Goal: Use online tool/utility: Utilize a website feature to perform a specific function

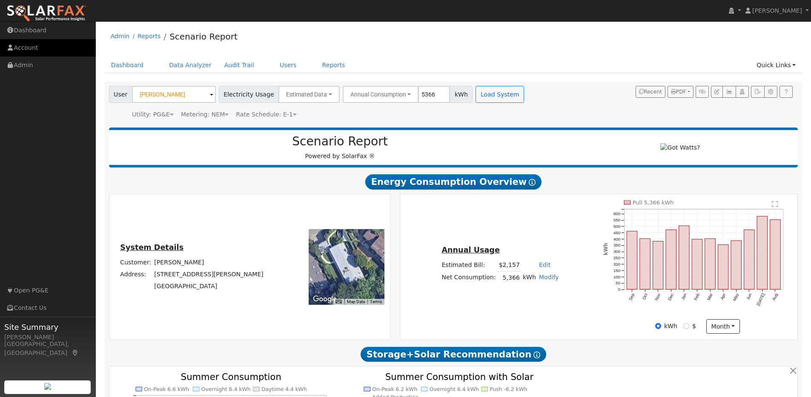
scroll to position [755, 0]
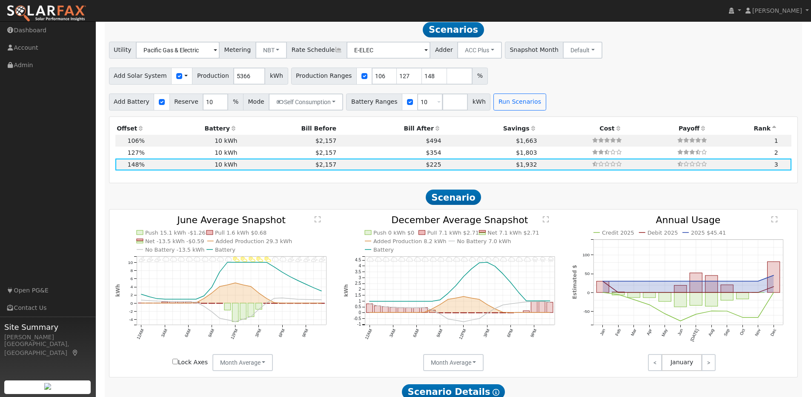
click at [55, 11] on img at bounding box center [46, 14] width 80 height 18
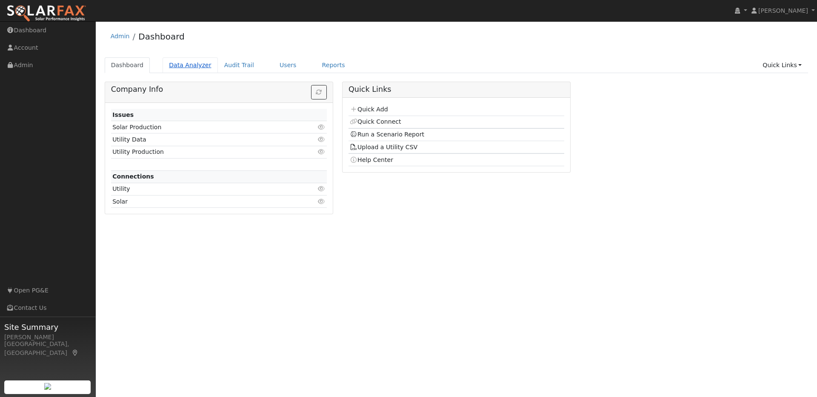
click at [189, 64] on link "Data Analyzer" at bounding box center [190, 65] width 55 height 16
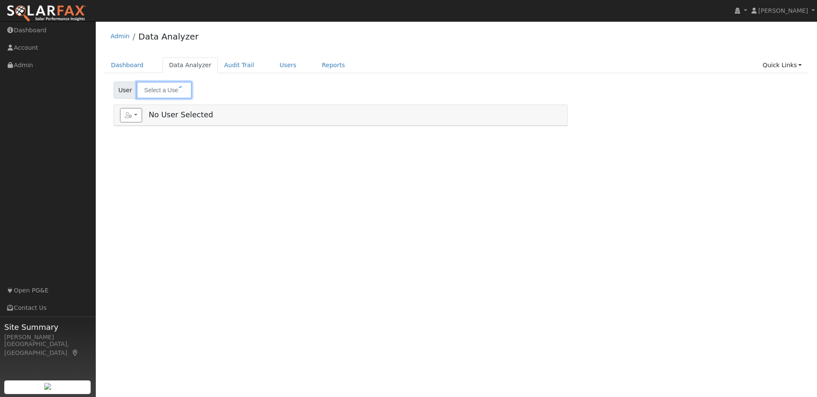
type input "[PERSON_NAME]"
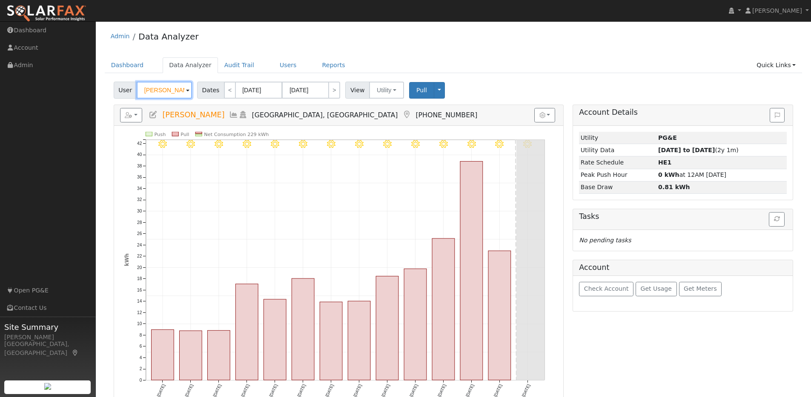
drag, startPoint x: 183, startPoint y: 90, endPoint x: 133, endPoint y: 86, distance: 49.5
click at [133, 86] on div "User John Wilkinson" at bounding box center [154, 90] width 80 height 17
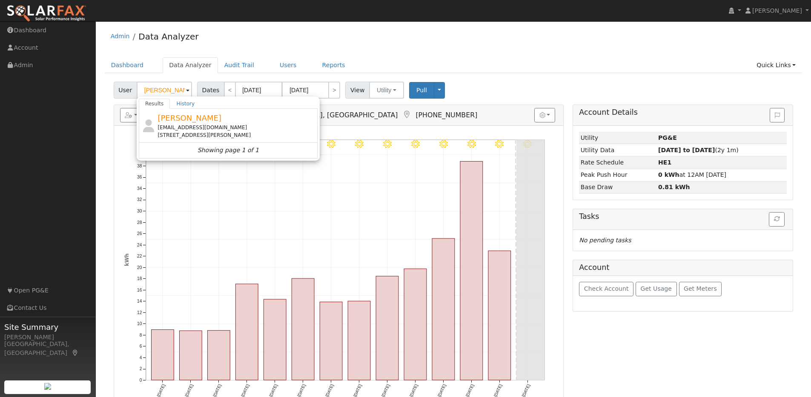
drag, startPoint x: 236, startPoint y: 123, endPoint x: 230, endPoint y: 123, distance: 6.0
click at [236, 123] on div "Cameron Ho cxhprops@outlook.com 1034 Sheppard Road, Walnut Creek, CA 94598" at bounding box center [236, 125] width 158 height 27
type input "[PERSON_NAME]"
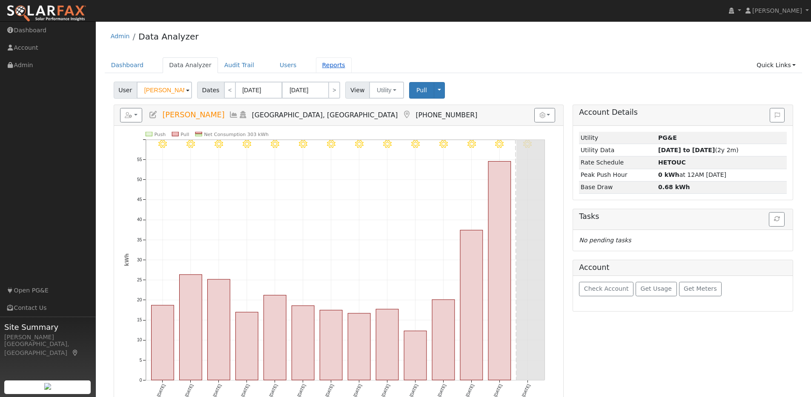
click at [326, 66] on link "Reports" at bounding box center [334, 65] width 36 height 16
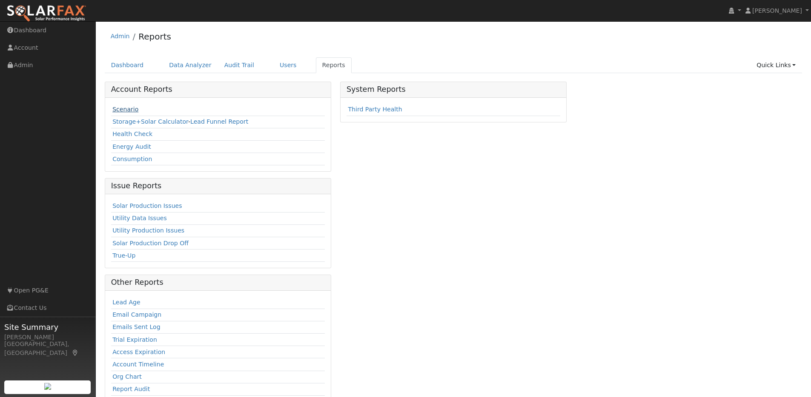
click at [126, 107] on link "Scenario" at bounding box center [125, 109] width 26 height 7
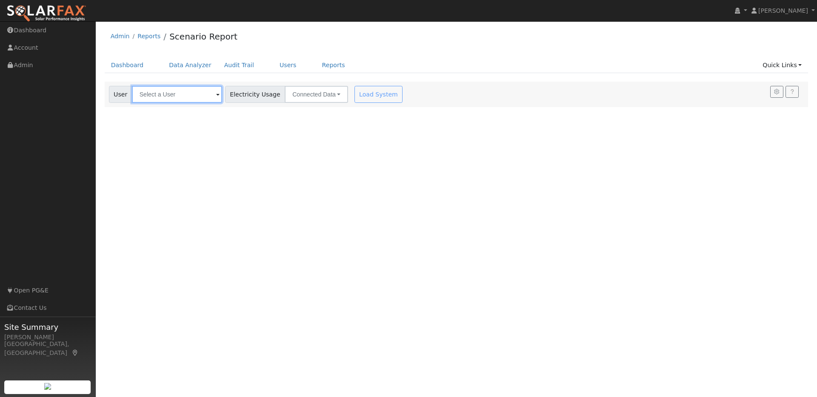
click at [183, 100] on input "text" at bounding box center [177, 94] width 90 height 17
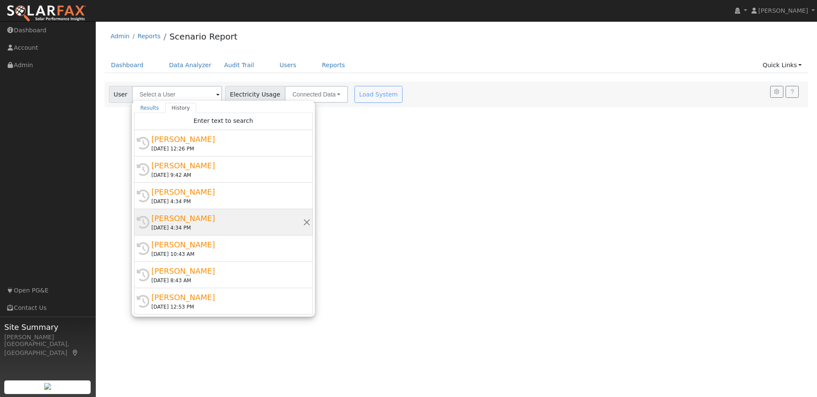
click at [220, 224] on div "[DATE] 4:34 PM" at bounding box center [226, 228] width 151 height 8
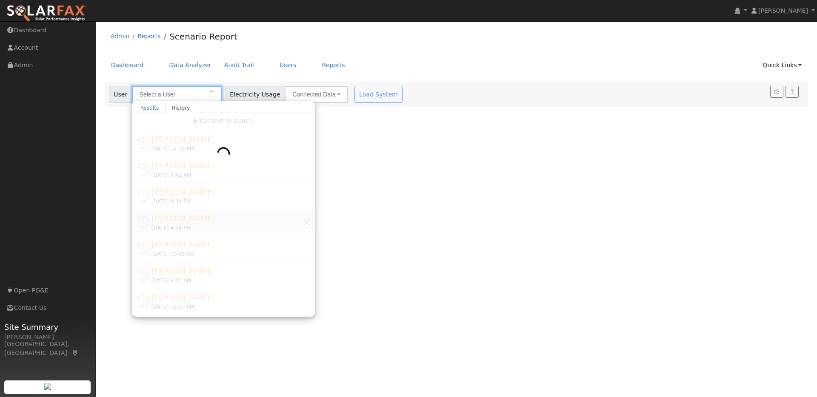
type input "[PERSON_NAME]"
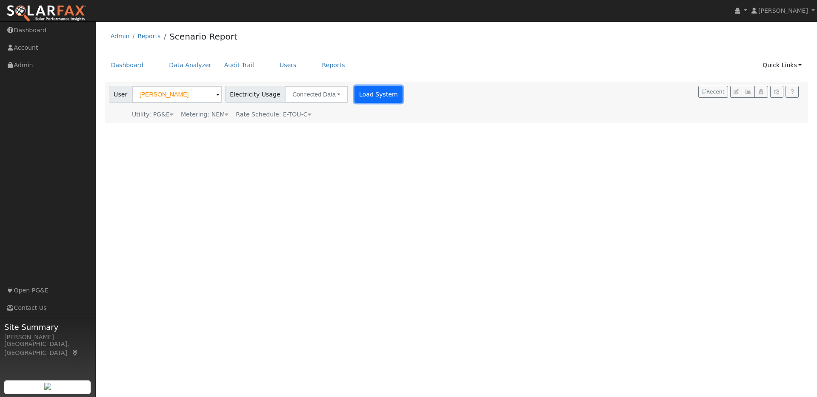
click at [368, 95] on button "Load System" at bounding box center [378, 94] width 49 height 17
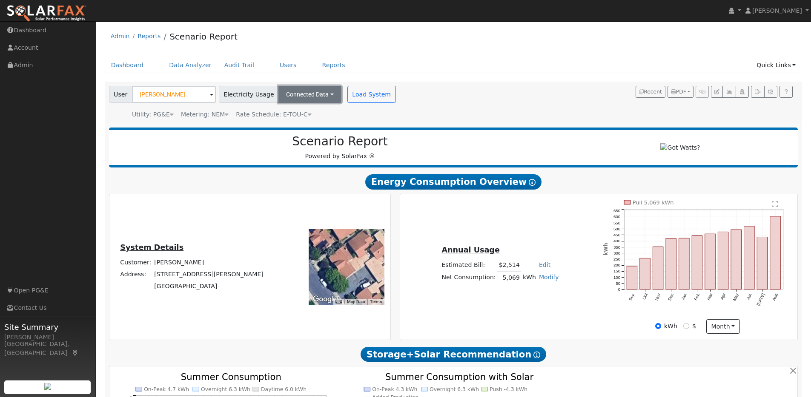
click at [316, 97] on button "Connected Data" at bounding box center [309, 94] width 63 height 17
click at [314, 126] on link "Estimated Data" at bounding box center [310, 126] width 60 height 12
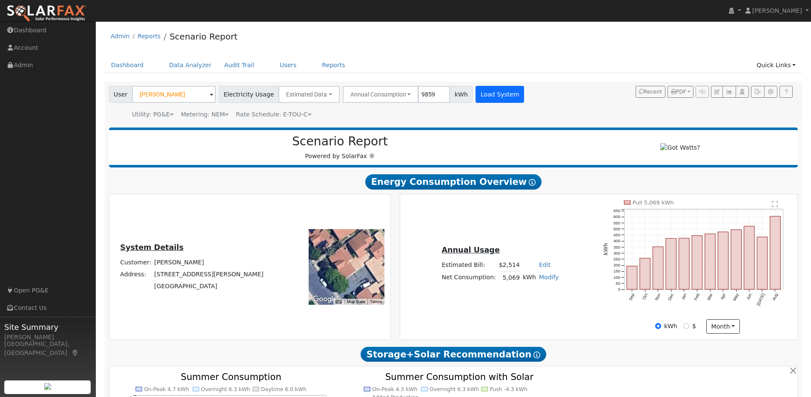
type input "9859"
click at [486, 98] on button "Load System" at bounding box center [499, 94] width 49 height 17
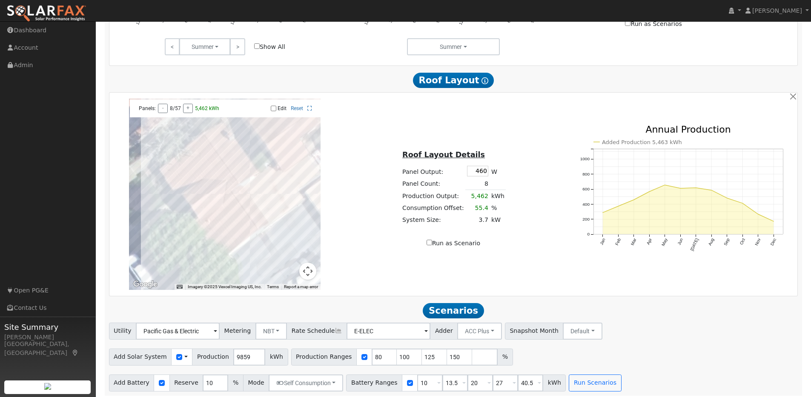
scroll to position [480, 0]
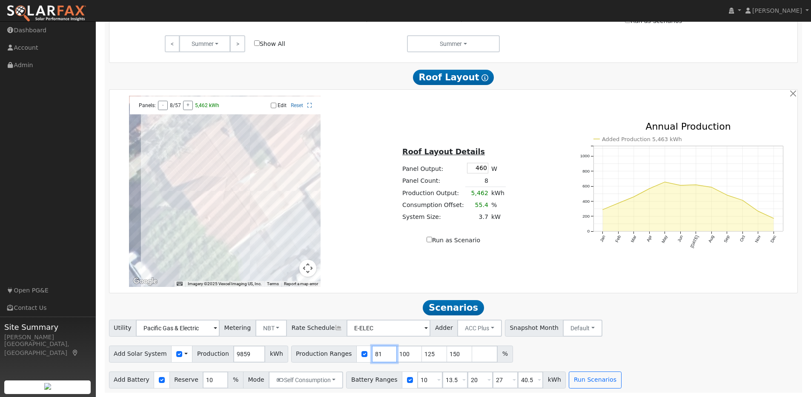
click at [378, 352] on input "81" at bounding box center [385, 354] width 26 height 17
click at [378, 352] on input "82" at bounding box center [385, 354] width 26 height 17
type input "83"
click at [378, 352] on input "83" at bounding box center [385, 354] width 26 height 17
click at [404, 353] on input "101" at bounding box center [410, 354] width 26 height 17
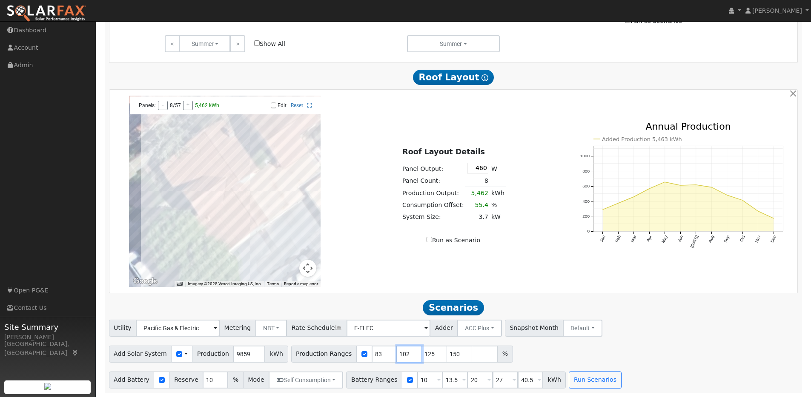
click at [404, 353] on input "102" at bounding box center [410, 354] width 26 height 17
click at [404, 353] on input "103" at bounding box center [410, 354] width 26 height 17
click at [404, 353] on input "104" at bounding box center [410, 354] width 26 height 17
click at [404, 353] on input "105" at bounding box center [410, 354] width 26 height 17
type input "106"
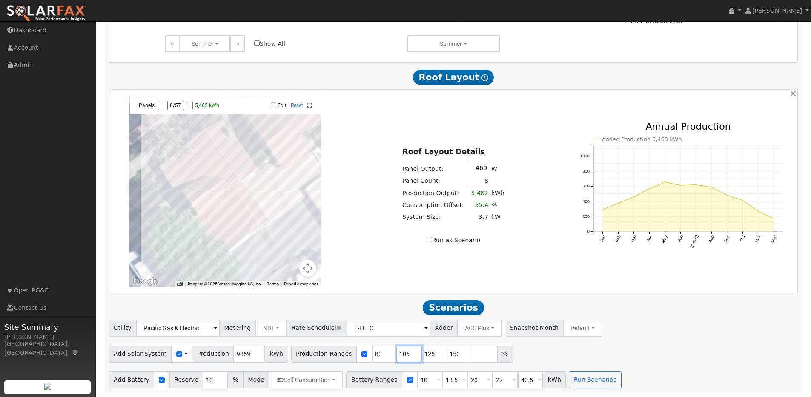
click at [404, 353] on input "106" at bounding box center [410, 354] width 26 height 17
click at [429, 354] on input "124" at bounding box center [435, 354] width 26 height 17
click at [429, 354] on input "123" at bounding box center [435, 354] width 26 height 17
click at [429, 354] on input "122" at bounding box center [435, 354] width 26 height 17
click at [429, 354] on input "121" at bounding box center [435, 354] width 26 height 17
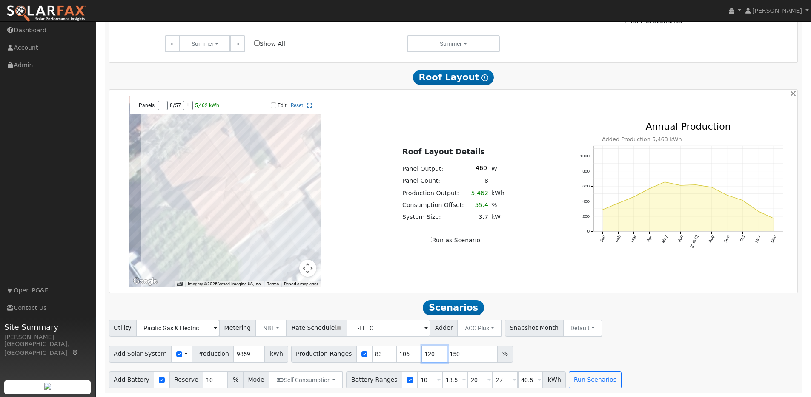
click at [429, 354] on input "120" at bounding box center [435, 354] width 26 height 17
click at [429, 354] on input "119" at bounding box center [435, 354] width 26 height 17
click at [429, 354] on input "118" at bounding box center [435, 354] width 26 height 17
type input "117"
click at [429, 354] on input "117" at bounding box center [435, 354] width 26 height 17
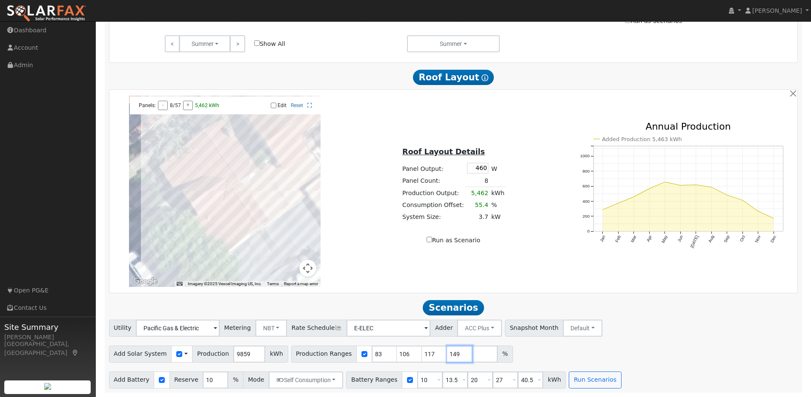
click at [455, 357] on input "149" at bounding box center [460, 354] width 26 height 17
click at [455, 357] on input "148" at bounding box center [460, 354] width 26 height 17
click at [455, 357] on input "147" at bounding box center [460, 354] width 26 height 17
click at [455, 357] on input "146" at bounding box center [460, 354] width 26 height 17
click at [455, 357] on input "145" at bounding box center [460, 354] width 26 height 17
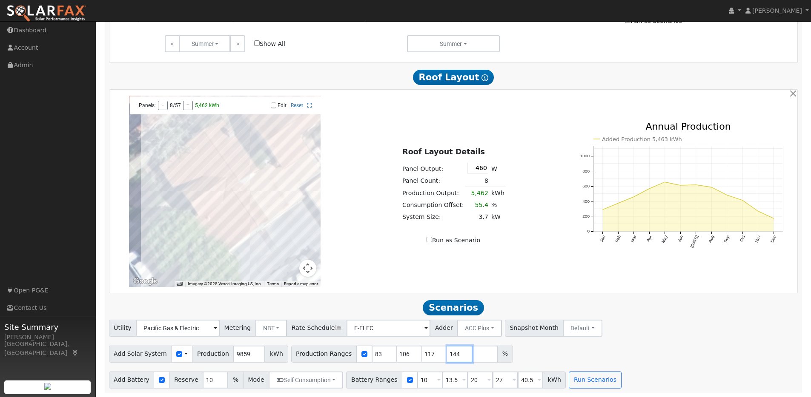
click at [455, 357] on input "144" at bounding box center [460, 354] width 26 height 17
click at [455, 357] on input "143" at bounding box center [460, 354] width 26 height 17
click at [455, 357] on input "142" at bounding box center [460, 354] width 26 height 17
click at [455, 357] on input "141" at bounding box center [460, 354] width 26 height 17
click at [455, 357] on input "140" at bounding box center [460, 354] width 26 height 17
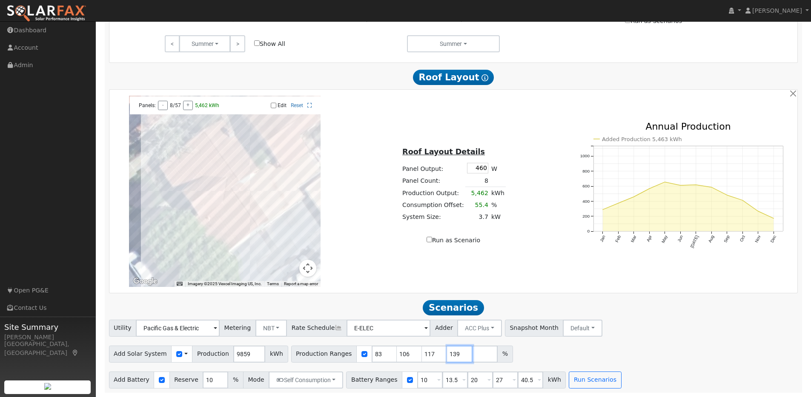
click at [455, 357] on input "139" at bounding box center [460, 354] width 26 height 17
click at [455, 357] on input "138" at bounding box center [460, 354] width 26 height 17
click at [455, 357] on input "137" at bounding box center [460, 354] width 26 height 17
click at [455, 357] on input "136" at bounding box center [460, 354] width 26 height 17
click at [455, 357] on input "135" at bounding box center [460, 354] width 26 height 17
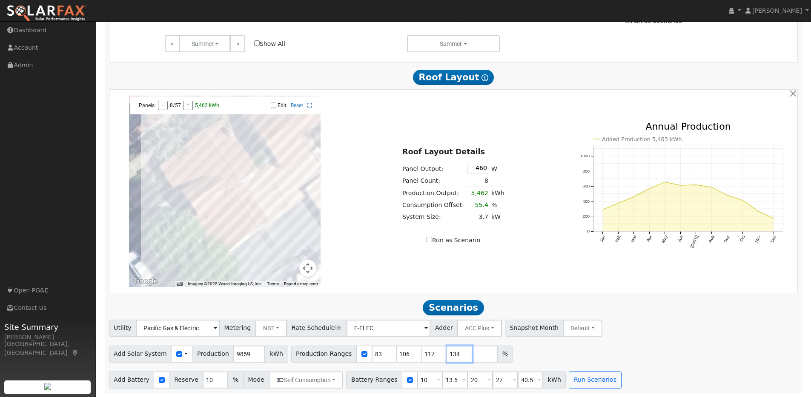
click at [455, 357] on input "134" at bounding box center [460, 354] width 26 height 17
click at [455, 357] on input "133" at bounding box center [460, 354] width 26 height 17
click at [455, 357] on input "132" at bounding box center [460, 354] width 26 height 17
click at [455, 357] on input "131" at bounding box center [460, 354] width 26 height 17
click at [455, 357] on input "130" at bounding box center [460, 354] width 26 height 17
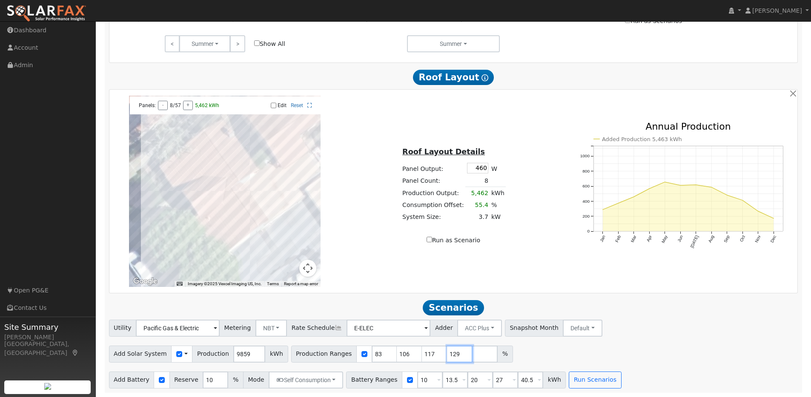
click at [455, 357] on input "129" at bounding box center [460, 354] width 26 height 17
click at [455, 357] on input "128" at bounding box center [460, 354] width 26 height 17
type input "129"
click at [456, 353] on input "129" at bounding box center [460, 354] width 26 height 17
drag, startPoint x: 452, startPoint y: 381, endPoint x: 428, endPoint y: 379, distance: 24.4
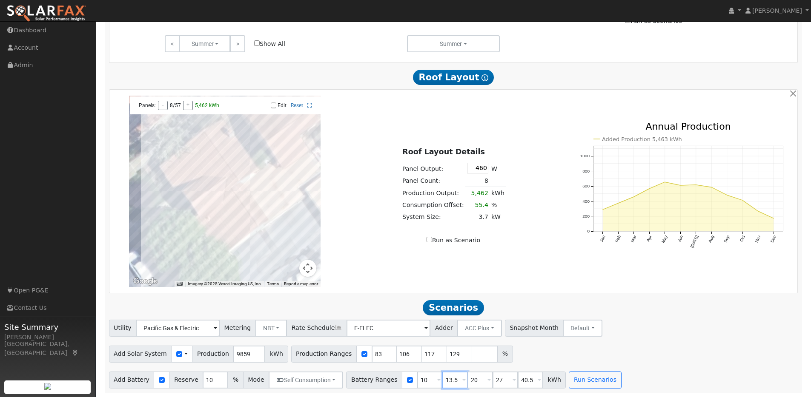
click at [428, 379] on div "Battery Ranges 10 Overrides Reserve % Mode None None Self Consumption Peak Savi…" at bounding box center [456, 380] width 220 height 17
type input "20"
type input "27"
type input "40.5"
type input "27"
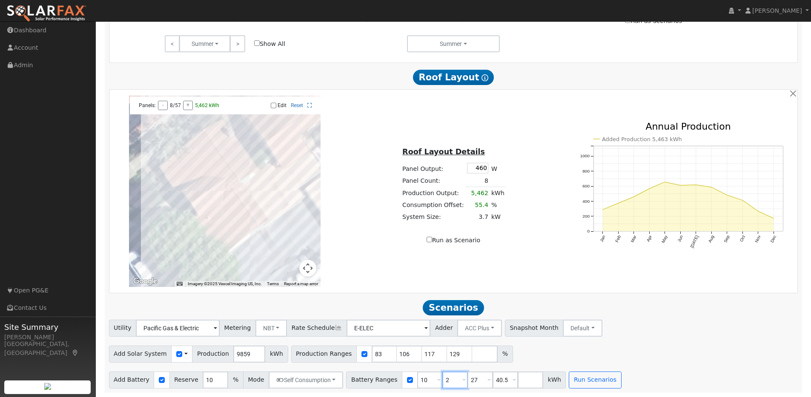
type input "40.5"
type input "4"
click at [519, 379] on button "Run Scenarios" at bounding box center [519, 380] width 52 height 17
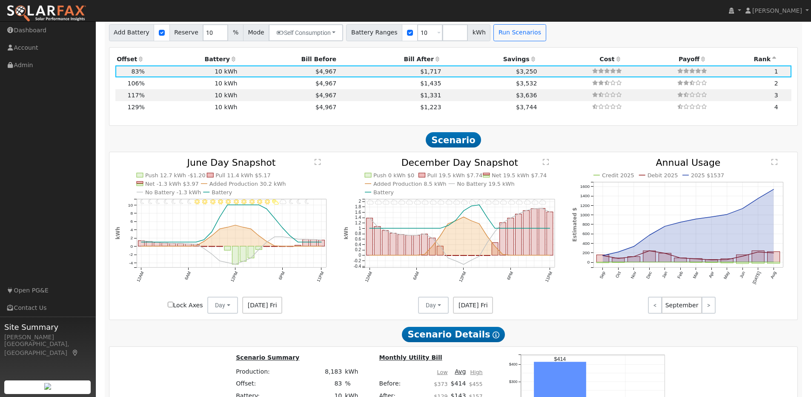
scroll to position [851, 0]
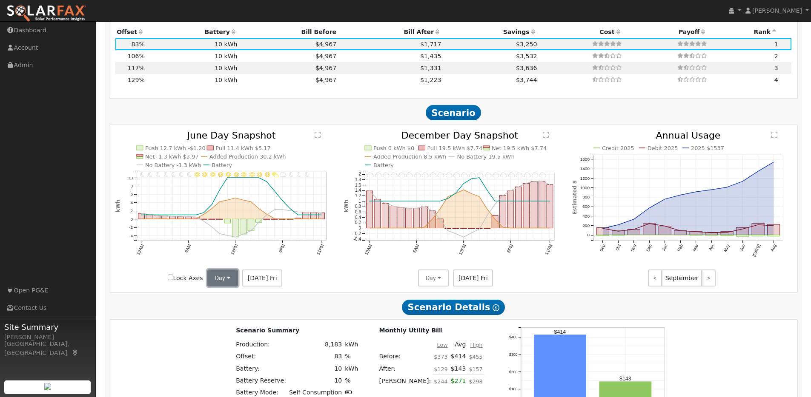
click at [233, 284] on button "Day" at bounding box center [222, 278] width 31 height 17
click at [240, 313] on link "Month Average" at bounding box center [237, 309] width 59 height 12
click at [442, 284] on button "Day" at bounding box center [433, 278] width 31 height 17
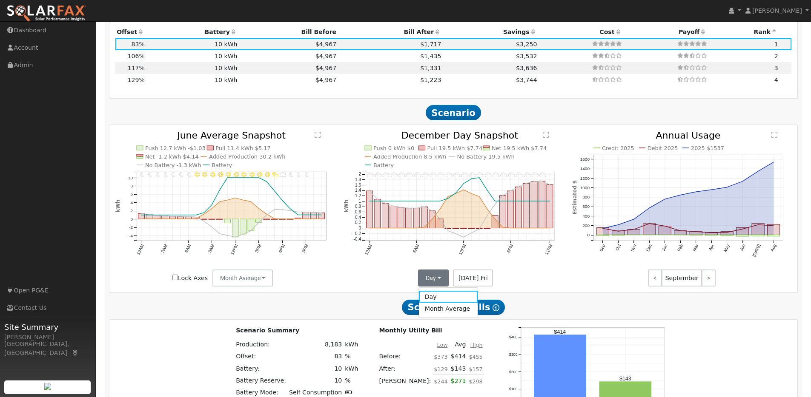
click at [442, 314] on link "Month Average" at bounding box center [448, 309] width 59 height 12
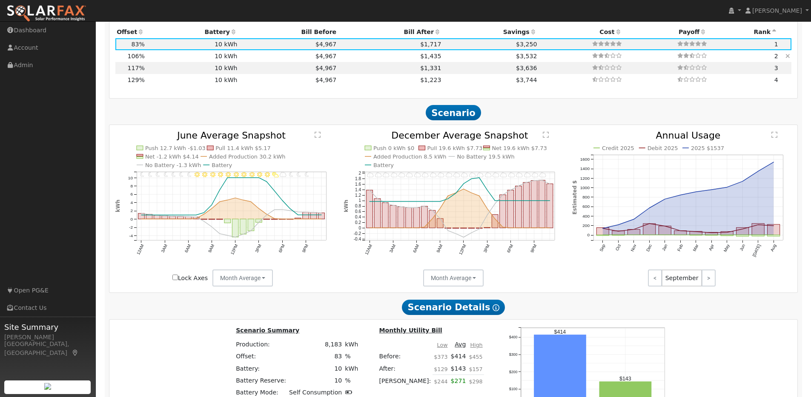
click at [168, 61] on td "10 kWh" at bounding box center [192, 56] width 93 height 12
type input "7.0"
type input "$21,599"
type input "$9,510"
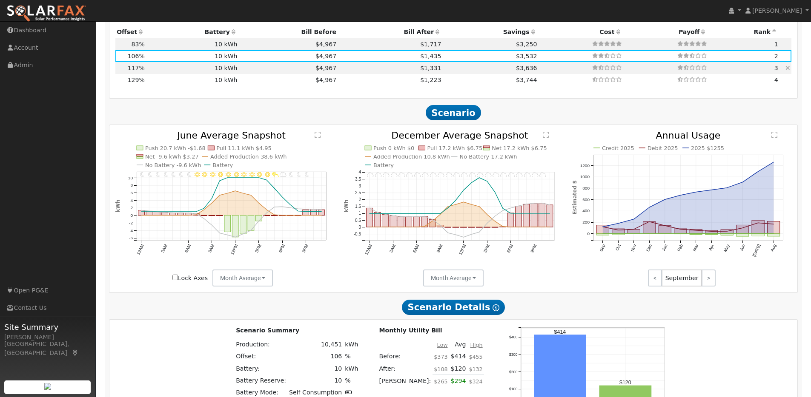
click at [170, 73] on td "10 kWh" at bounding box center [192, 68] width 93 height 12
type input "7.7"
type input "$23,839"
type input "$10,182"
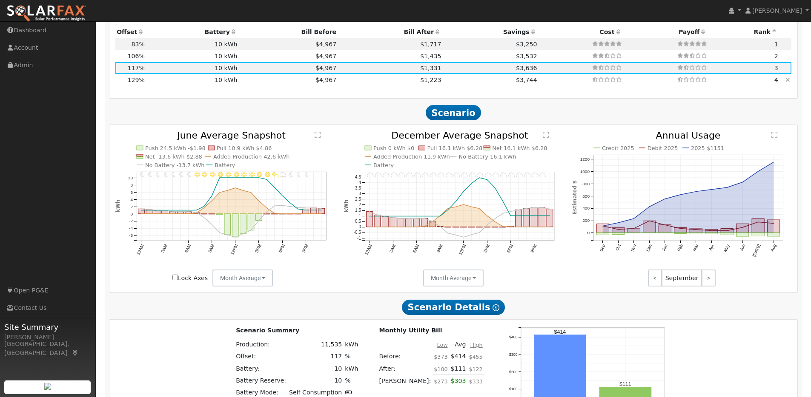
click at [169, 86] on td "10 kWh" at bounding box center [192, 80] width 93 height 12
type input "8.5"
type input "$26,284"
type input "$10,915"
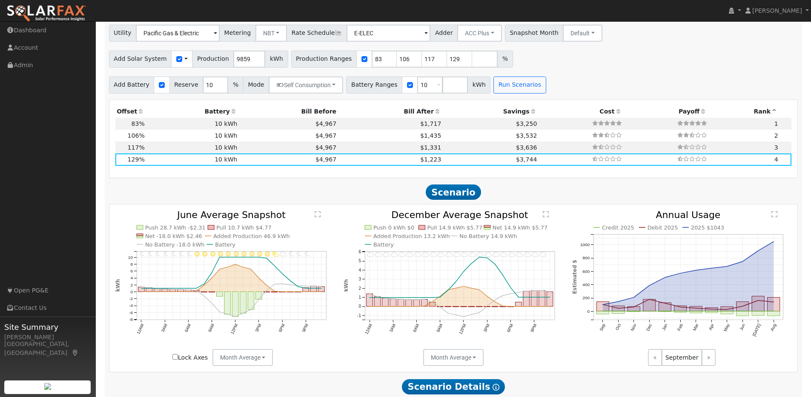
scroll to position [805, 0]
